Goal: Task Accomplishment & Management: Manage account settings

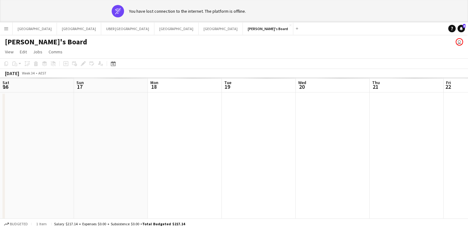
scroll to position [0, 209]
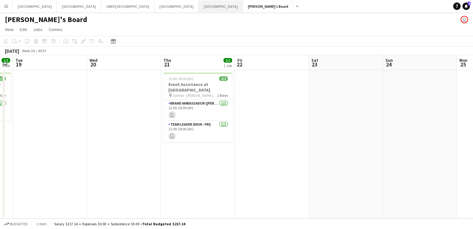
click at [199, 4] on button "Melbourne Close" at bounding box center [221, 6] width 44 height 12
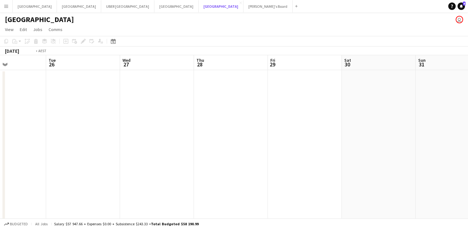
scroll to position [0, 187]
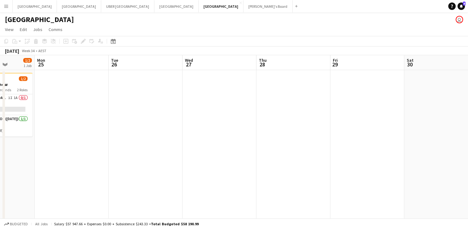
click at [137, 80] on app-date-cell at bounding box center [146, 147] width 74 height 155
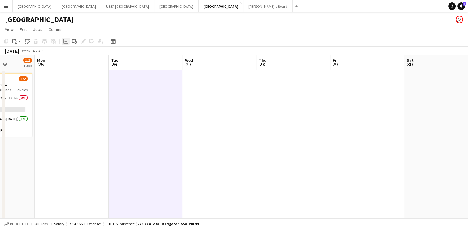
click at [66, 40] on icon "Add job" at bounding box center [65, 41] width 5 height 5
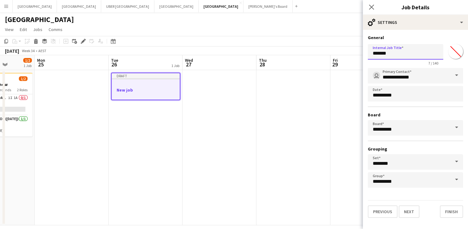
drag, startPoint x: 414, startPoint y: 53, endPoint x: 334, endPoint y: 57, distance: 80.0
click at [334, 57] on body "Menu Boards Boards Boards All jobs Status Workforce Workforce My Workforce Recr…" at bounding box center [234, 117] width 468 height 235
type input "**********"
click at [401, 213] on button "Next" at bounding box center [409, 211] width 21 height 12
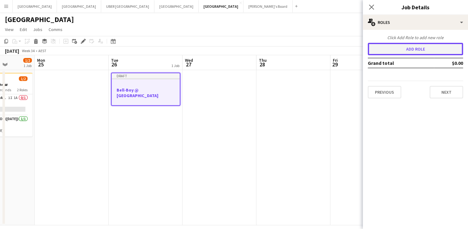
click at [417, 49] on button "Add role" at bounding box center [415, 49] width 95 height 12
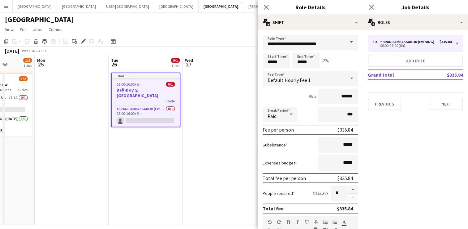
click at [348, 43] on span at bounding box center [351, 42] width 13 height 15
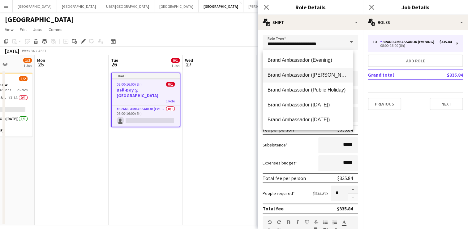
click at [311, 75] on span "Brand Ambassador ([PERSON_NAME])" at bounding box center [308, 75] width 81 height 6
type input "**********"
type input "******"
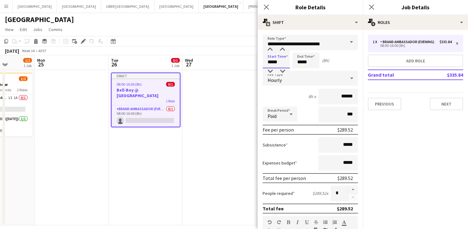
drag, startPoint x: 282, startPoint y: 63, endPoint x: 251, endPoint y: 63, distance: 31.6
click at [251, 63] on body "Menu Boards Boards Boards All jobs Status Workforce Workforce My Workforce Recr…" at bounding box center [234, 117] width 468 height 235
type input "*****"
drag, startPoint x: 316, startPoint y: 64, endPoint x: 286, endPoint y: 65, distance: 29.7
click at [286, 65] on div "Start Time ***** End Time ***** (6h)" at bounding box center [310, 60] width 95 height 15
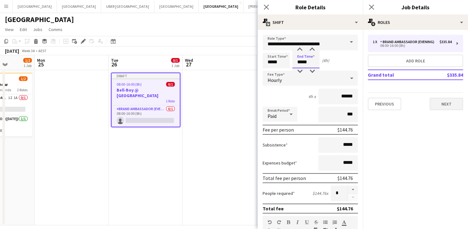
type input "*****"
click at [437, 104] on button "Next" at bounding box center [446, 104] width 33 height 12
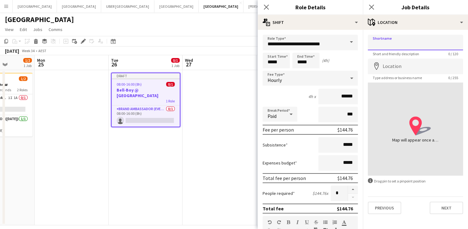
click at [412, 42] on input "Shortname" at bounding box center [415, 42] width 95 height 15
type input "**********"
click at [396, 68] on input "Location" at bounding box center [415, 66] width 95 height 15
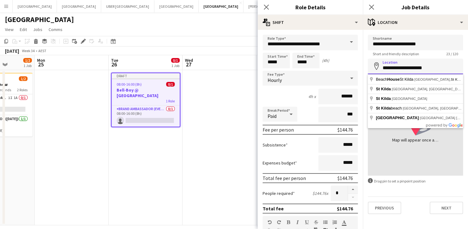
type input "**********"
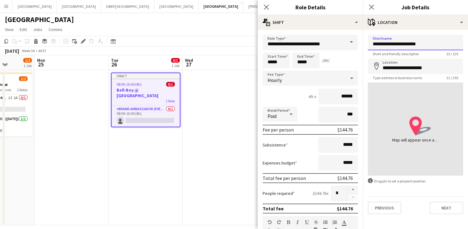
drag, startPoint x: 439, startPoint y: 43, endPoint x: 407, endPoint y: 46, distance: 31.4
click at [407, 46] on input "**********" at bounding box center [415, 42] width 95 height 15
click at [412, 46] on input "**********" at bounding box center [415, 42] width 95 height 15
type input "**********"
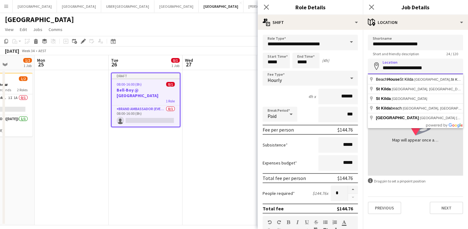
drag, startPoint x: 396, startPoint y: 74, endPoint x: 341, endPoint y: 76, distance: 55.2
click at [341, 76] on body "Menu Boards Boards Boards All jobs Status Workforce Workforce My Workforce Recr…" at bounding box center [234, 117] width 468 height 235
drag, startPoint x: 433, startPoint y: 68, endPoint x: 383, endPoint y: 68, distance: 49.9
click at [383, 68] on input "**********" at bounding box center [415, 66] width 95 height 15
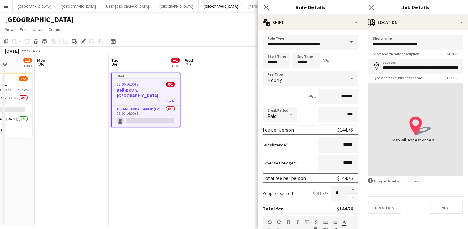
type input "**********"
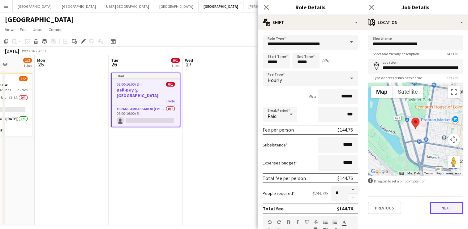
click at [444, 207] on button "Next" at bounding box center [446, 207] width 33 height 12
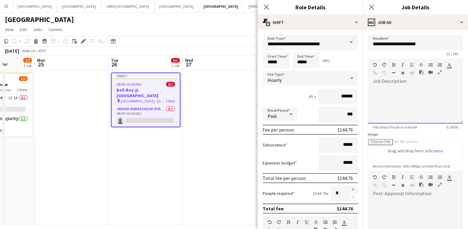
click at [394, 89] on div at bounding box center [415, 104] width 95 height 37
click at [374, 87] on div "**********" at bounding box center [413, 104] width 91 height 37
drag, startPoint x: 421, startPoint y: 100, endPoint x: 399, endPoint y: 97, distance: 22.6
click at [399, 97] on div "**********" at bounding box center [413, 104] width 91 height 37
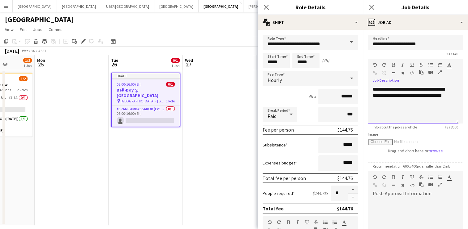
click at [377, 100] on div "**********" at bounding box center [413, 104] width 91 height 37
click at [406, 96] on div "**********" at bounding box center [413, 104] width 91 height 37
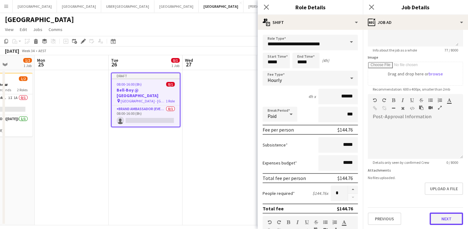
click at [432, 217] on button "Next" at bounding box center [446, 218] width 33 height 12
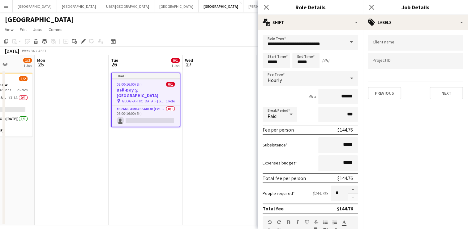
click at [380, 45] on input "Type to search client labels..." at bounding box center [415, 43] width 85 height 6
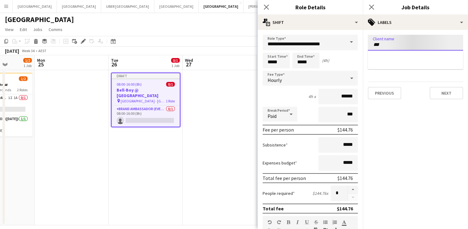
type input "***"
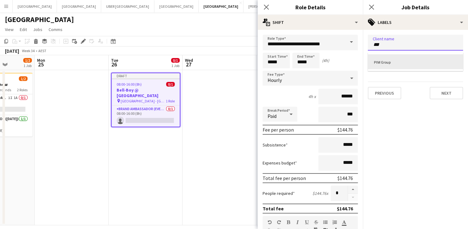
click at [390, 61] on div "PIM Group" at bounding box center [415, 61] width 95 height 15
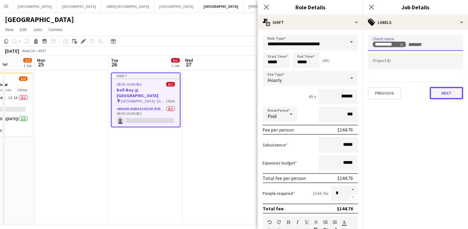
click at [447, 91] on button "Next" at bounding box center [446, 93] width 33 height 12
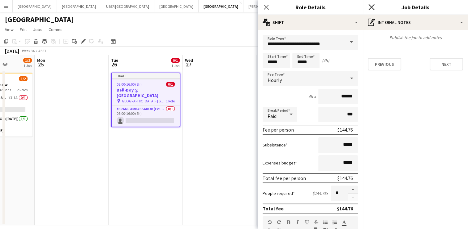
click at [371, 7] on icon "Close pop-in" at bounding box center [372, 7] width 6 height 6
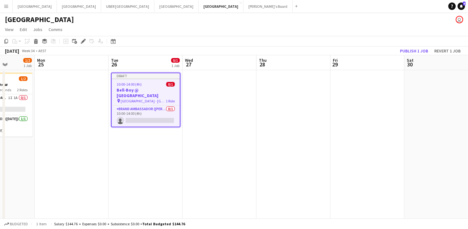
click at [136, 87] on h3 "Bell-Boy @ [GEOGRAPHIC_DATA]" at bounding box center [146, 92] width 68 height 11
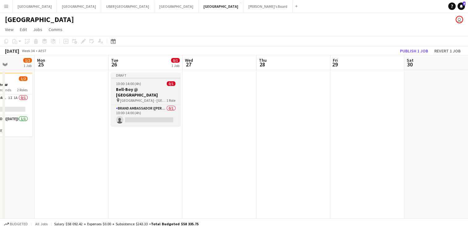
click at [129, 98] on span "[GEOGRAPHIC_DATA] - [GEOGRAPHIC_DATA]" at bounding box center [143, 100] width 46 height 5
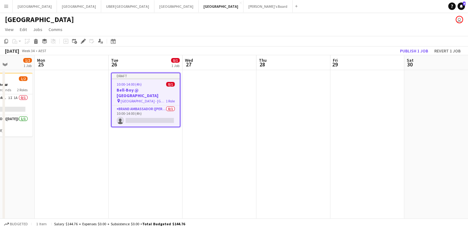
click at [154, 86] on div "10:00-14:00 (4h) 0/1" at bounding box center [146, 84] width 68 height 5
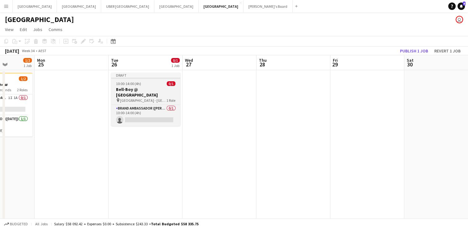
click at [149, 85] on div "10:00-14:00 (4h) 0/1" at bounding box center [145, 83] width 69 height 5
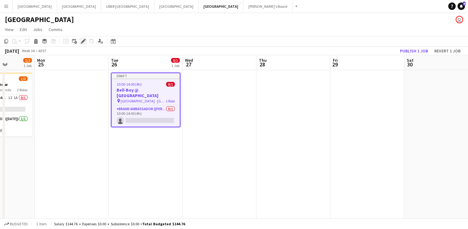
click at [82, 43] on icon "Edit" at bounding box center [83, 41] width 5 height 5
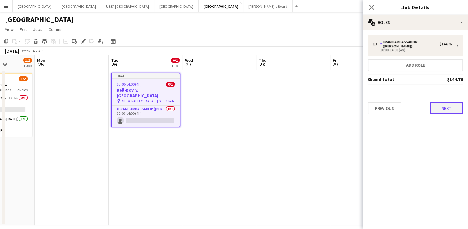
click at [453, 105] on button "Next" at bounding box center [446, 108] width 33 height 12
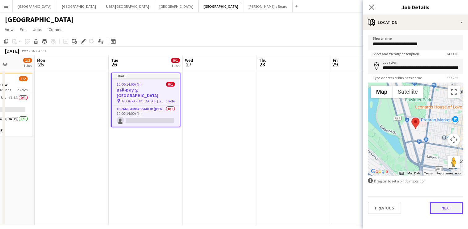
click at [446, 208] on button "Next" at bounding box center [446, 207] width 33 height 12
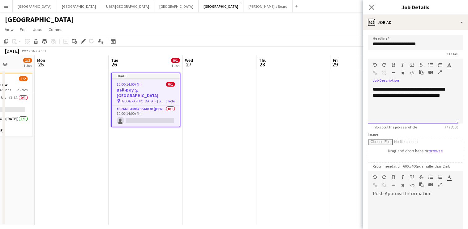
click at [428, 108] on div "**********" at bounding box center [413, 104] width 91 height 37
click at [453, 96] on div "**********" at bounding box center [413, 104] width 91 height 37
click at [400, 107] on div "**********" at bounding box center [413, 108] width 81 height 6
click at [441, 112] on div "**********" at bounding box center [413, 111] width 81 height 12
click at [372, 6] on icon "Close pop-in" at bounding box center [372, 7] width 6 height 6
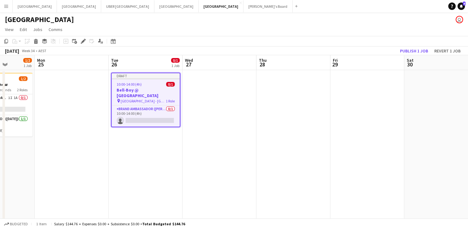
click at [114, 83] on div "10:00-14:00 (4h) 0/1" at bounding box center [146, 84] width 68 height 5
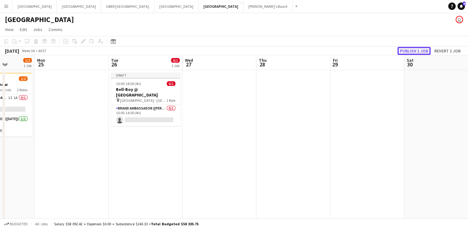
click at [410, 49] on button "Publish 1 job" at bounding box center [414, 51] width 33 height 8
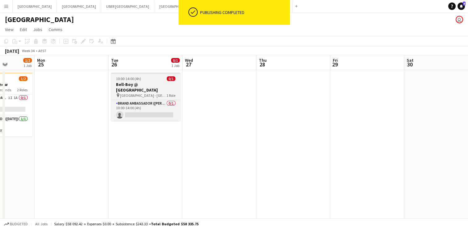
click at [133, 82] on h3 "Bell-Boy @ [GEOGRAPHIC_DATA]" at bounding box center [145, 86] width 69 height 11
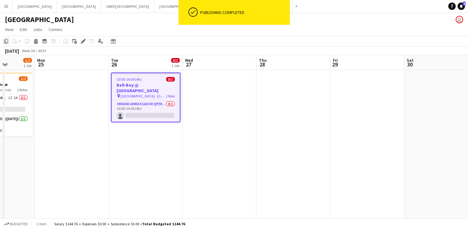
click at [6, 41] on icon "Copy" at bounding box center [6, 41] width 5 height 5
click at [229, 91] on app-date-cell at bounding box center [220, 147] width 74 height 155
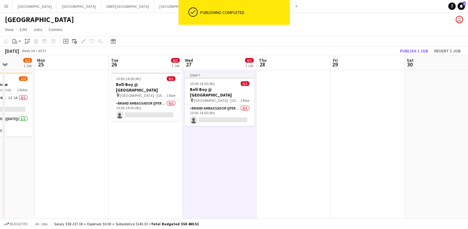
click at [281, 93] on app-date-cell at bounding box center [294, 147] width 74 height 155
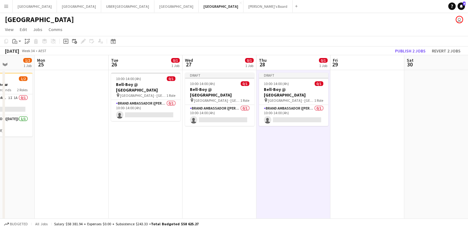
click at [355, 84] on app-date-cell at bounding box center [368, 147] width 74 height 155
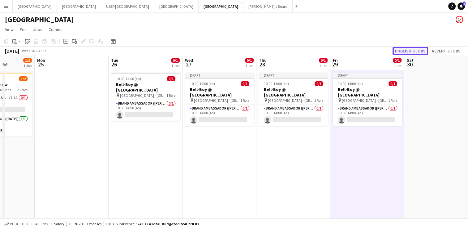
click at [401, 49] on button "Publish 3 jobs" at bounding box center [411, 51] width 36 height 8
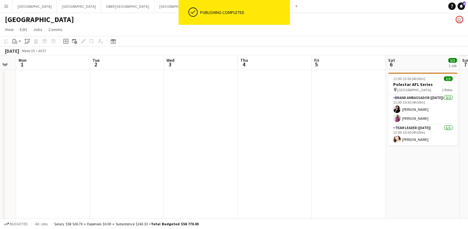
scroll to position [0, 264]
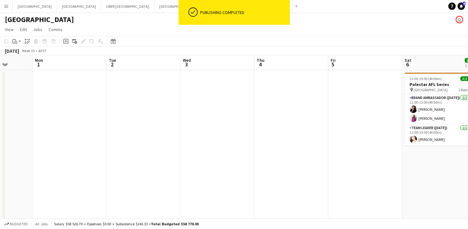
click at [75, 94] on app-date-cell at bounding box center [70, 147] width 74 height 155
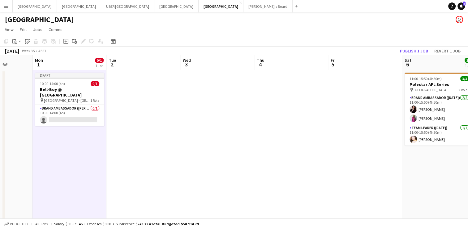
click at [353, 85] on app-date-cell at bounding box center [366, 147] width 74 height 155
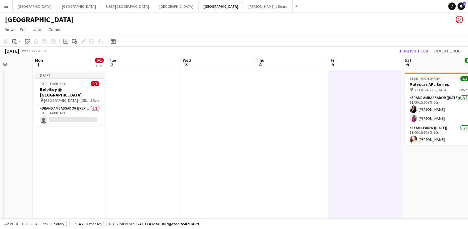
click at [361, 94] on app-date-cell at bounding box center [366, 147] width 74 height 155
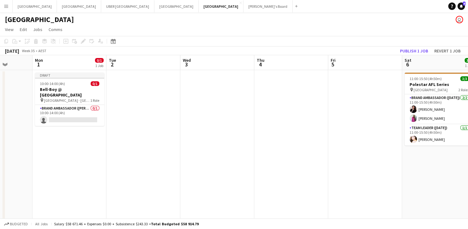
drag, startPoint x: 361, startPoint y: 94, endPoint x: 338, endPoint y: 94, distance: 22.6
click at [338, 94] on app-date-cell at bounding box center [366, 147] width 74 height 155
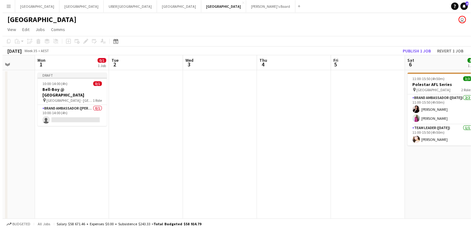
scroll to position [0, 263]
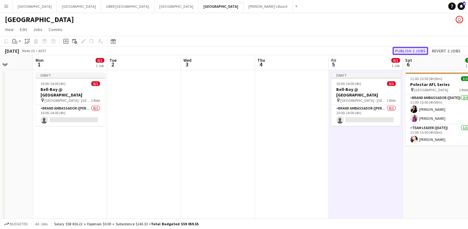
click at [412, 52] on button "Publish 2 jobs" at bounding box center [411, 51] width 36 height 8
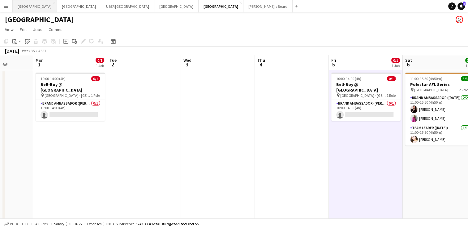
click at [20, 8] on button "Sydney Close" at bounding box center [35, 6] width 44 height 12
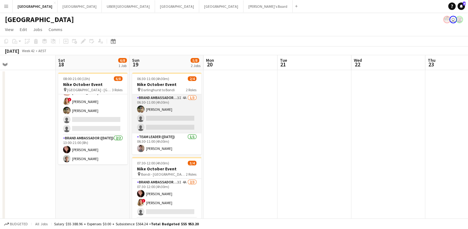
click at [155, 120] on app-card-role "Brand Ambassador ([DATE]) 3I 4A [DATE] 06:30-11:00 (4h30m) [PERSON_NAME] single…" at bounding box center [166, 113] width 69 height 39
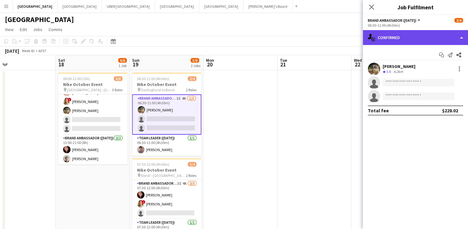
click at [391, 38] on div "single-neutral-actions-check-2 Confirmed" at bounding box center [415, 37] width 105 height 15
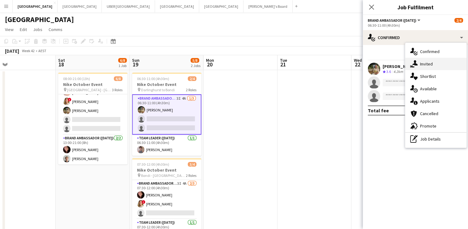
click at [415, 64] on icon at bounding box center [415, 62] width 5 height 5
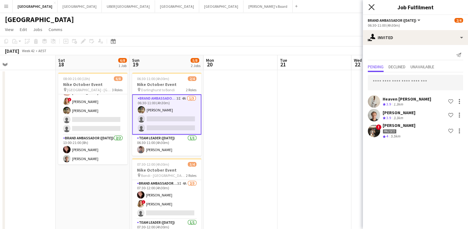
click at [370, 8] on icon at bounding box center [372, 7] width 6 height 6
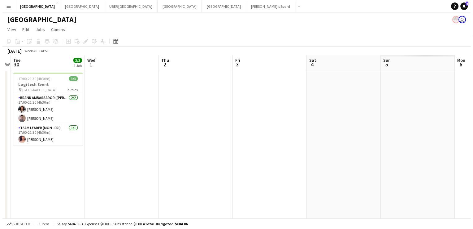
scroll to position [0, 137]
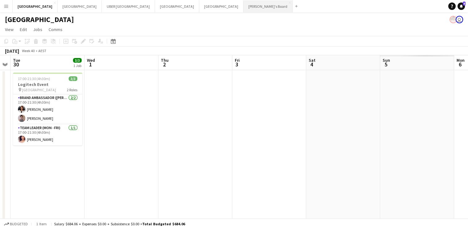
click at [244, 6] on button "Tennille's Board Close" at bounding box center [268, 6] width 49 height 12
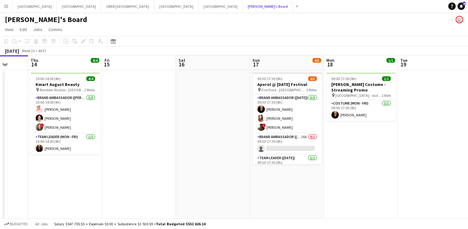
scroll to position [0, 286]
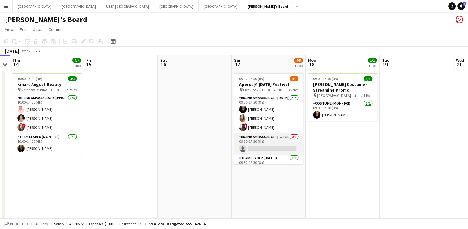
click at [266, 149] on app-card-role "Brand Ambassador ([DATE]) 16A 0/1 09:30-17:30 (8h) single-neutral-actions" at bounding box center [268, 143] width 69 height 21
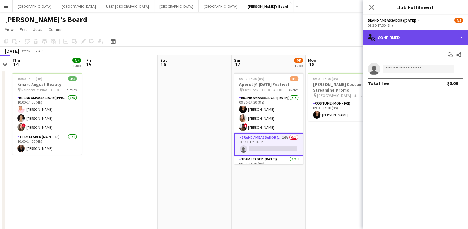
click at [392, 38] on div "single-neutral-actions-check-2 Confirmed" at bounding box center [415, 37] width 105 height 15
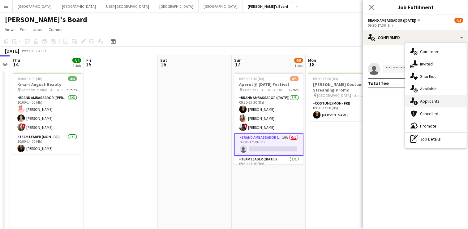
click at [434, 102] on div "single-neutral-actions-information Applicants" at bounding box center [436, 101] width 61 height 12
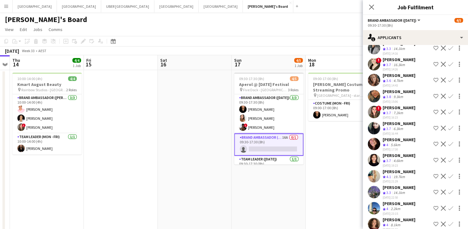
scroll to position [34, 0]
click at [449, 78] on app-icon "Confirm" at bounding box center [451, 79] width 5 height 5
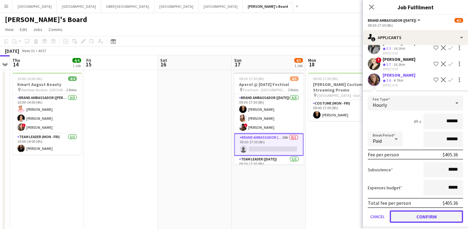
click at [404, 211] on button "Confirm" at bounding box center [426, 216] width 73 height 12
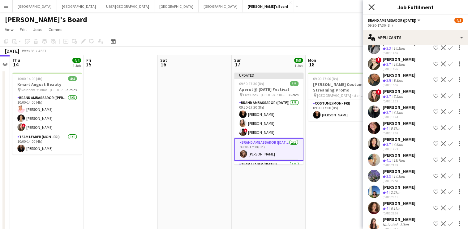
click at [370, 6] on icon at bounding box center [372, 7] width 6 height 6
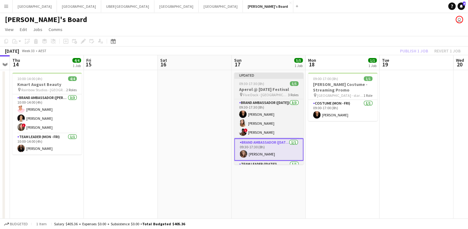
click at [264, 83] on span "09:30-17:30 (8h)" at bounding box center [251, 83] width 25 height 5
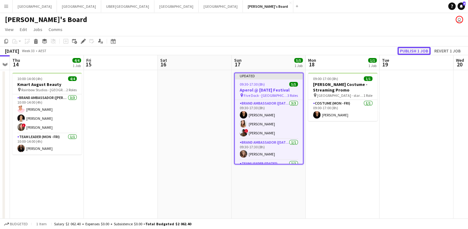
click at [419, 50] on button "Publish 1 job" at bounding box center [414, 51] width 33 height 8
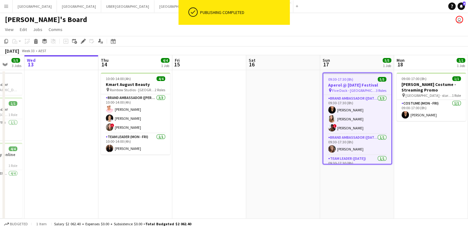
scroll to position [0, 194]
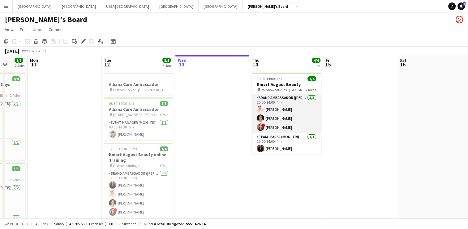
click at [285, 129] on app-card-role "Brand Ambassador (Mon - Fri) [DATE] 10:00-14:00 (4h) [PERSON_NAME] [PERSON_NAME…" at bounding box center [286, 113] width 69 height 39
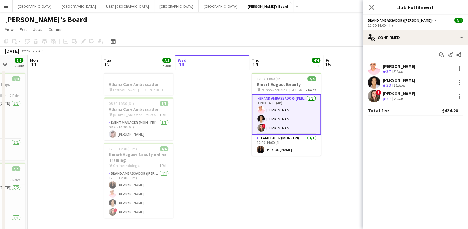
click at [390, 94] on div "[PERSON_NAME]" at bounding box center [399, 94] width 33 height 6
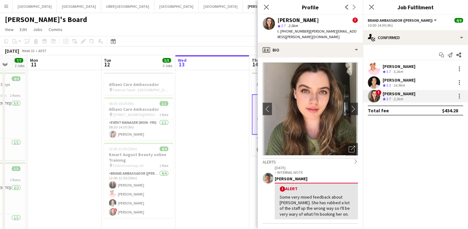
drag, startPoint x: 357, startPoint y: 32, endPoint x: 305, endPoint y: 32, distance: 52.0
click at [305, 32] on div "[PERSON_NAME] ! star 3.7 2.2km t. [PHONE_NUMBER] | [PERSON_NAME][EMAIL_ADDRESS]…" at bounding box center [310, 29] width 105 height 28
copy span "[PERSON_NAME][EMAIL_ADDRESS][PERSON_NAME][DOMAIN_NAME]"
click at [399, 79] on div "[PERSON_NAME]" at bounding box center [399, 80] width 33 height 6
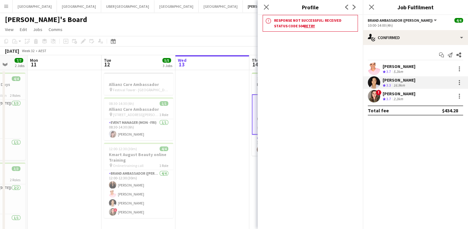
click at [395, 79] on div "[PERSON_NAME]" at bounding box center [399, 80] width 33 height 6
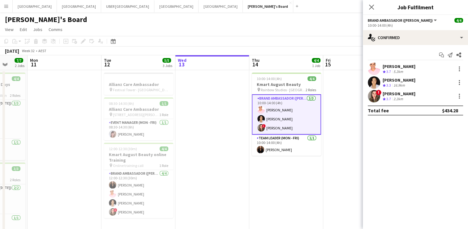
drag, startPoint x: 395, startPoint y: 79, endPoint x: 402, endPoint y: 81, distance: 7.4
click at [402, 81] on div "[PERSON_NAME]" at bounding box center [399, 80] width 33 height 6
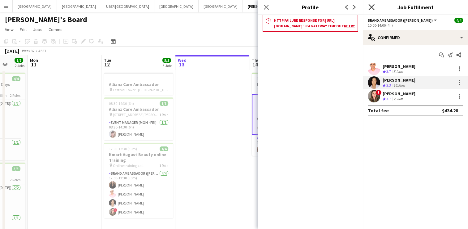
click at [372, 10] on icon "Close pop-in" at bounding box center [372, 7] width 6 height 6
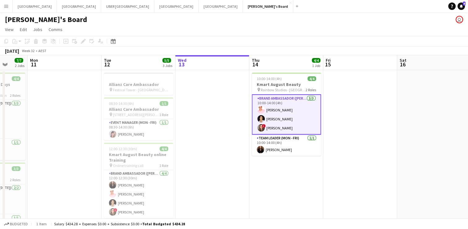
click at [274, 118] on app-card-role "Brand Ambassador (Mon - Fri) [DATE] 10:00-14:00 (4h) [PERSON_NAME] [PERSON_NAME…" at bounding box center [286, 114] width 69 height 40
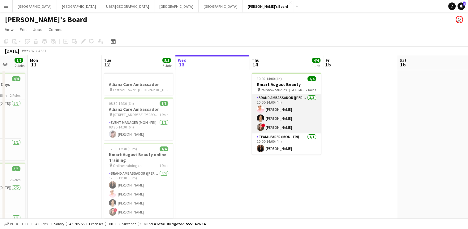
click at [274, 118] on app-card-role "Brand Ambassador (Mon - Fri) [DATE] 10:00-14:00 (4h) [PERSON_NAME] [PERSON_NAME…" at bounding box center [286, 113] width 69 height 39
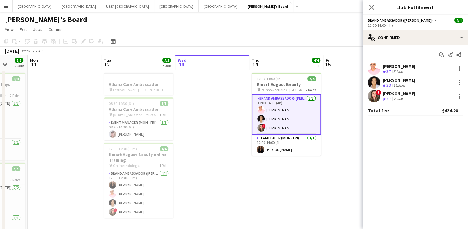
click at [399, 77] on div "[PERSON_NAME]" at bounding box center [399, 80] width 33 height 6
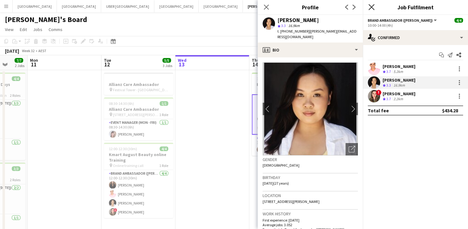
click at [372, 7] on icon at bounding box center [372, 7] width 6 height 6
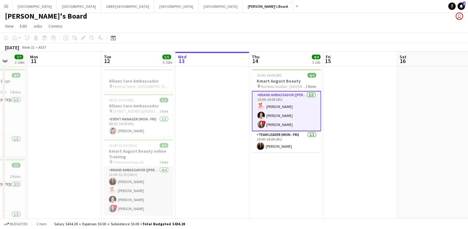
scroll to position [4, 0]
click at [270, 144] on app-card-role "Team Leader (Mon - Fri) [DATE] 10:00-14:00 (4h) [PERSON_NAME]" at bounding box center [286, 141] width 69 height 21
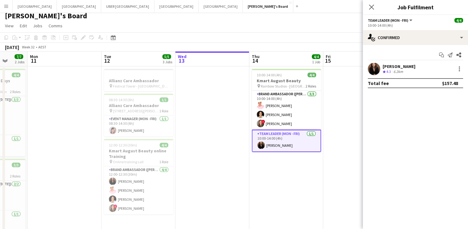
click at [398, 62] on div "Start chat Send notification Share [PERSON_NAME] Crew rating 4.3 6.2km Total fe…" at bounding box center [415, 69] width 105 height 48
click at [391, 68] on div "[PERSON_NAME]" at bounding box center [399, 66] width 33 height 6
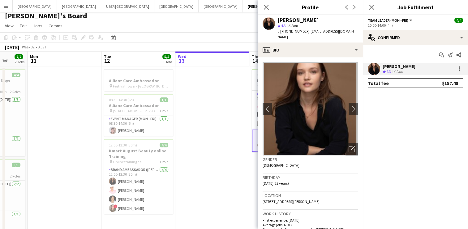
drag, startPoint x: 303, startPoint y: 32, endPoint x: 287, endPoint y: 32, distance: 15.8
click at [287, 32] on span "t. [PHONE_NUMBER]" at bounding box center [294, 31] width 32 height 5
copy span "432609985"
click at [373, 7] on icon "Close pop-in" at bounding box center [372, 7] width 6 height 6
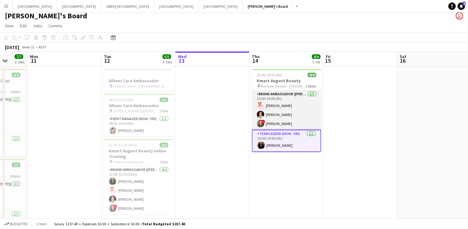
click at [269, 123] on app-card-role "Brand Ambassador (Mon - Fri) [DATE] 10:00-14:00 (4h) [PERSON_NAME] [PERSON_NAME…" at bounding box center [286, 109] width 69 height 39
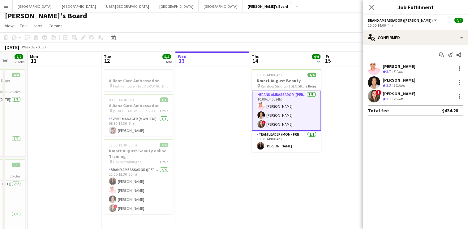
click at [392, 91] on div "[PERSON_NAME]" at bounding box center [399, 94] width 33 height 6
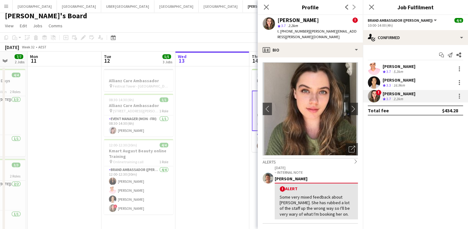
drag, startPoint x: 303, startPoint y: 30, endPoint x: 287, endPoint y: 29, distance: 15.5
click at [287, 29] on span "t. [PHONE_NUMBER]" at bounding box center [294, 31] width 32 height 5
copy span "429402087"
click at [400, 81] on div "[PERSON_NAME]" at bounding box center [399, 80] width 33 height 6
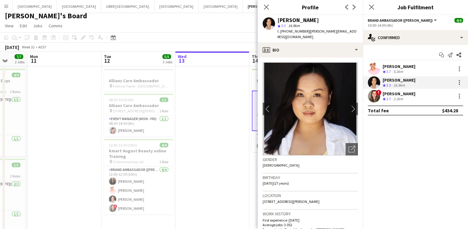
drag, startPoint x: 303, startPoint y: 32, endPoint x: 285, endPoint y: 33, distance: 17.7
click at [285, 33] on div "t. [PHONE_NUMBER] | [PERSON_NAME][EMAIL_ADDRESS][DOMAIN_NAME]" at bounding box center [318, 33] width 81 height 11
copy span "424722666"
click at [393, 66] on div "[PERSON_NAME]" at bounding box center [399, 66] width 33 height 6
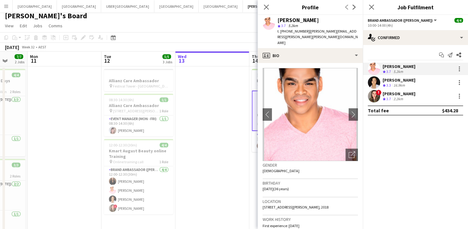
drag, startPoint x: 303, startPoint y: 32, endPoint x: 285, endPoint y: 31, distance: 17.3
click at [285, 31] on span "t. [PHONE_NUMBER]" at bounding box center [294, 31] width 32 height 5
copy span "433389177"
click at [370, 7] on icon "Close pop-in" at bounding box center [372, 7] width 6 height 6
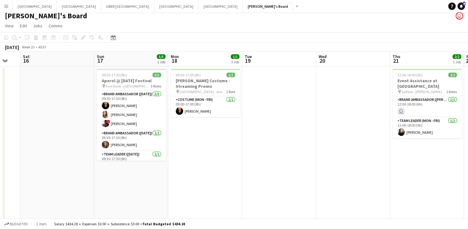
scroll to position [0, 202]
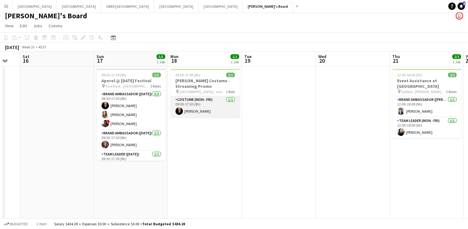
click at [196, 111] on app-card-role "Costume (Mon - Fri) [DATE] 09:00-17:00 (8h) [PERSON_NAME]" at bounding box center [205, 106] width 69 height 21
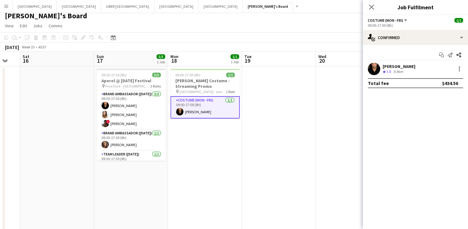
click at [406, 65] on div "[PERSON_NAME]" at bounding box center [399, 66] width 33 height 6
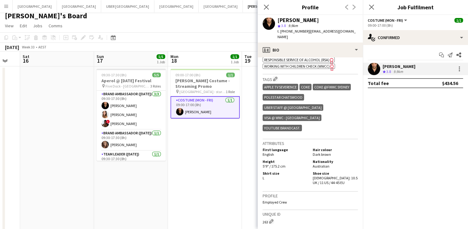
scroll to position [264, 0]
drag, startPoint x: 289, startPoint y: 149, endPoint x: 260, endPoint y: 150, distance: 28.9
click at [260, 150] on app-crew-profile-bio "chevron-left chevron-right Open photos pop-in Gender [DEMOGRAPHIC_DATA] Birthda…" at bounding box center [310, 142] width 105 height 171
copy span "5'9" / 175.2 cm"
click at [371, 9] on icon "Close pop-in" at bounding box center [372, 7] width 6 height 6
